Goal: Navigation & Orientation: Find specific page/section

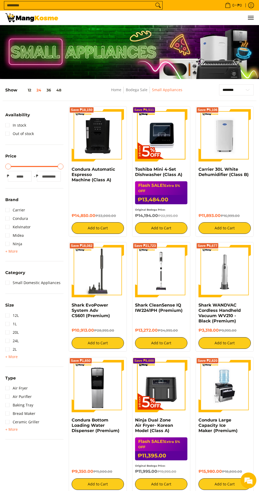
click at [39, 48] on div at bounding box center [129, 52] width 259 height 54
click at [35, 16] on img at bounding box center [31, 17] width 53 height 9
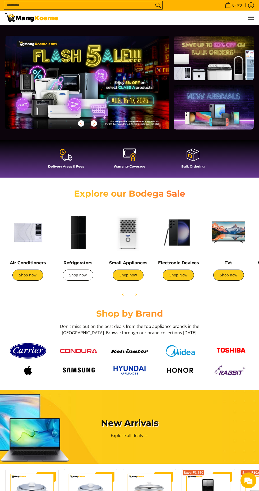
click at [82, 276] on link "Shop now" at bounding box center [78, 275] width 31 height 11
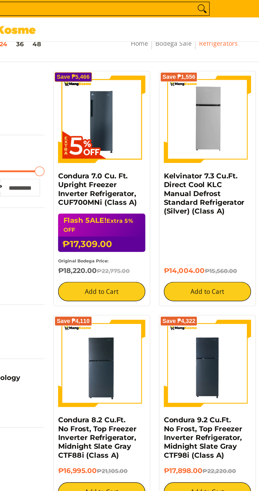
scroll to position [63, 0]
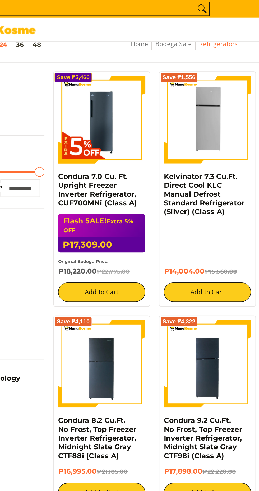
click at [47, 135] on details "Brand" at bounding box center [34, 137] width 58 height 9
